Goal: Answer question/provide support

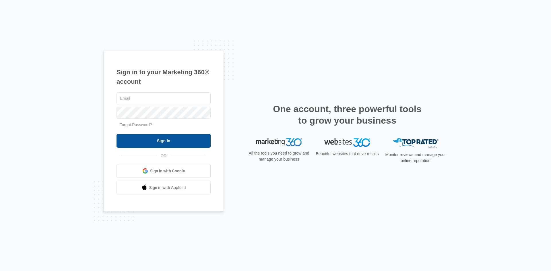
type input "[EMAIL_ADDRESS][PERSON_NAME][DOMAIN_NAME]"
click at [175, 142] on input "Sign In" at bounding box center [164, 141] width 94 height 14
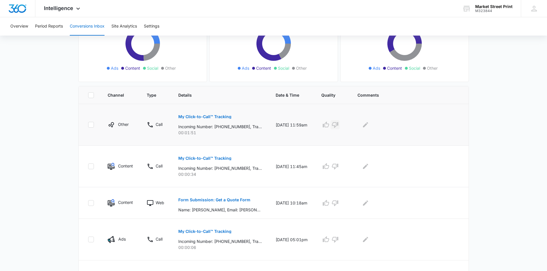
scroll to position [86, 0]
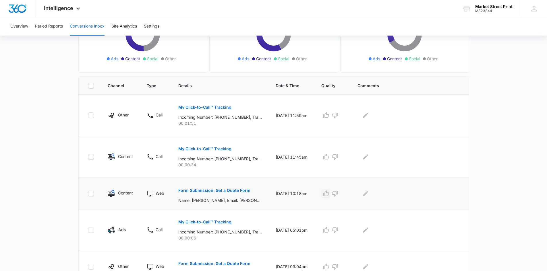
click at [329, 196] on icon "button" at bounding box center [326, 194] width 6 height 6
click at [370, 197] on button "Edit Comments" at bounding box center [365, 193] width 9 height 9
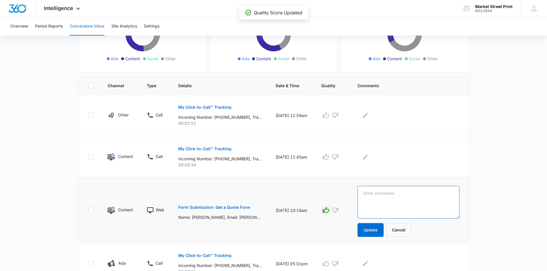
click at [375, 193] on textarea at bounding box center [409, 202] width 102 height 33
type textarea "submitted addtional page for printing"
click at [381, 232] on button "Update" at bounding box center [371, 230] width 26 height 14
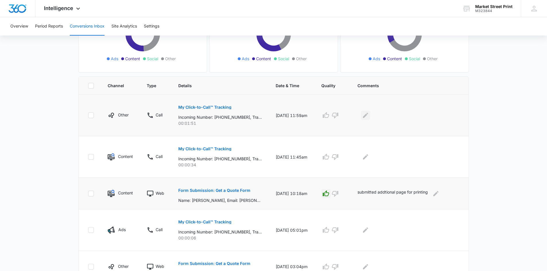
click at [369, 118] on icon "Edit Comments" at bounding box center [365, 115] width 7 height 7
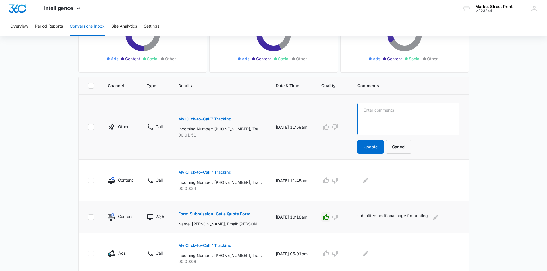
click at [374, 119] on textarea at bounding box center [409, 119] width 102 height 33
type textarea "asking about yard signs"
click at [329, 128] on icon "button" at bounding box center [326, 127] width 7 height 7
click at [379, 149] on button "Update" at bounding box center [371, 147] width 26 height 14
click at [378, 148] on button "Update" at bounding box center [371, 147] width 26 height 14
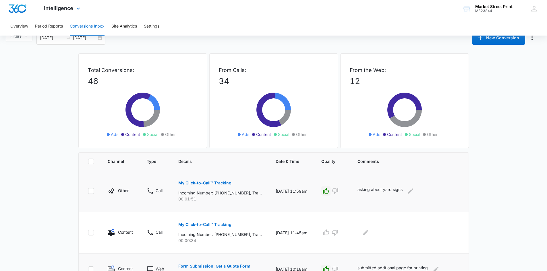
scroll to position [0, 0]
